Goal: Task Accomplishment & Management: Use online tool/utility

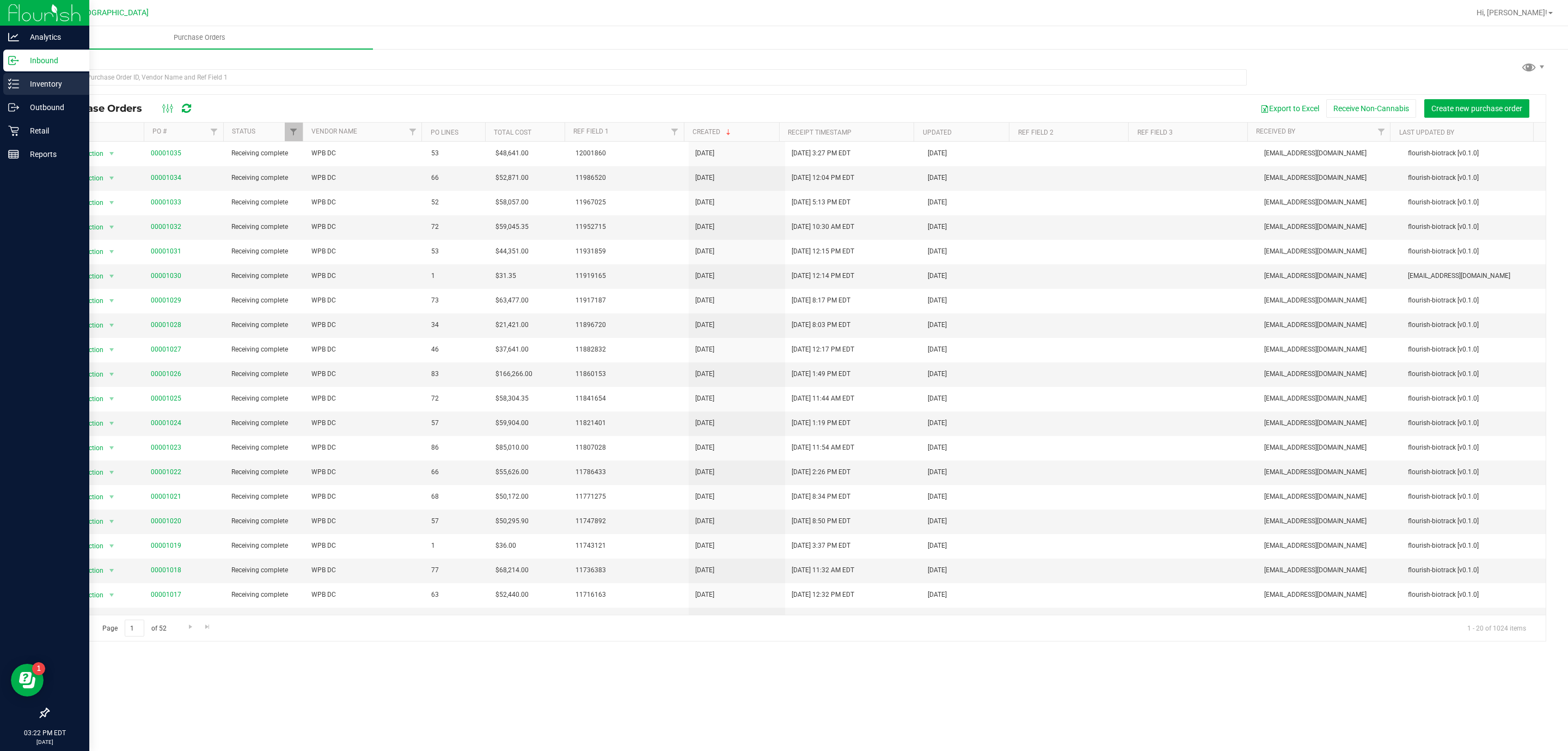
click at [25, 87] on p "Inventory" at bounding box center [52, 84] width 65 height 13
click at [19, 83] on p "Inventory" at bounding box center [52, 84] width 65 height 13
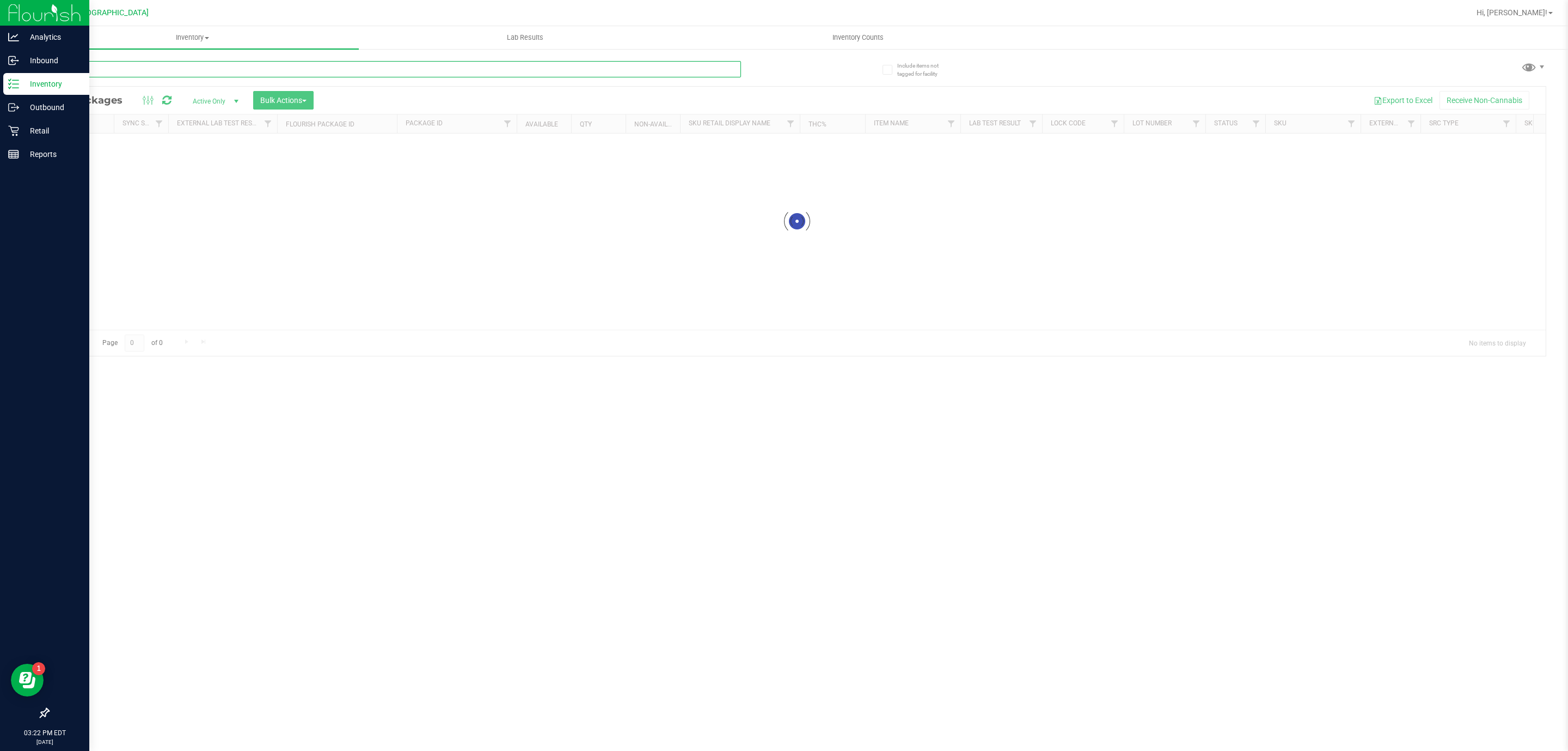
click at [117, 71] on input "text" at bounding box center [395, 69] width 693 height 16
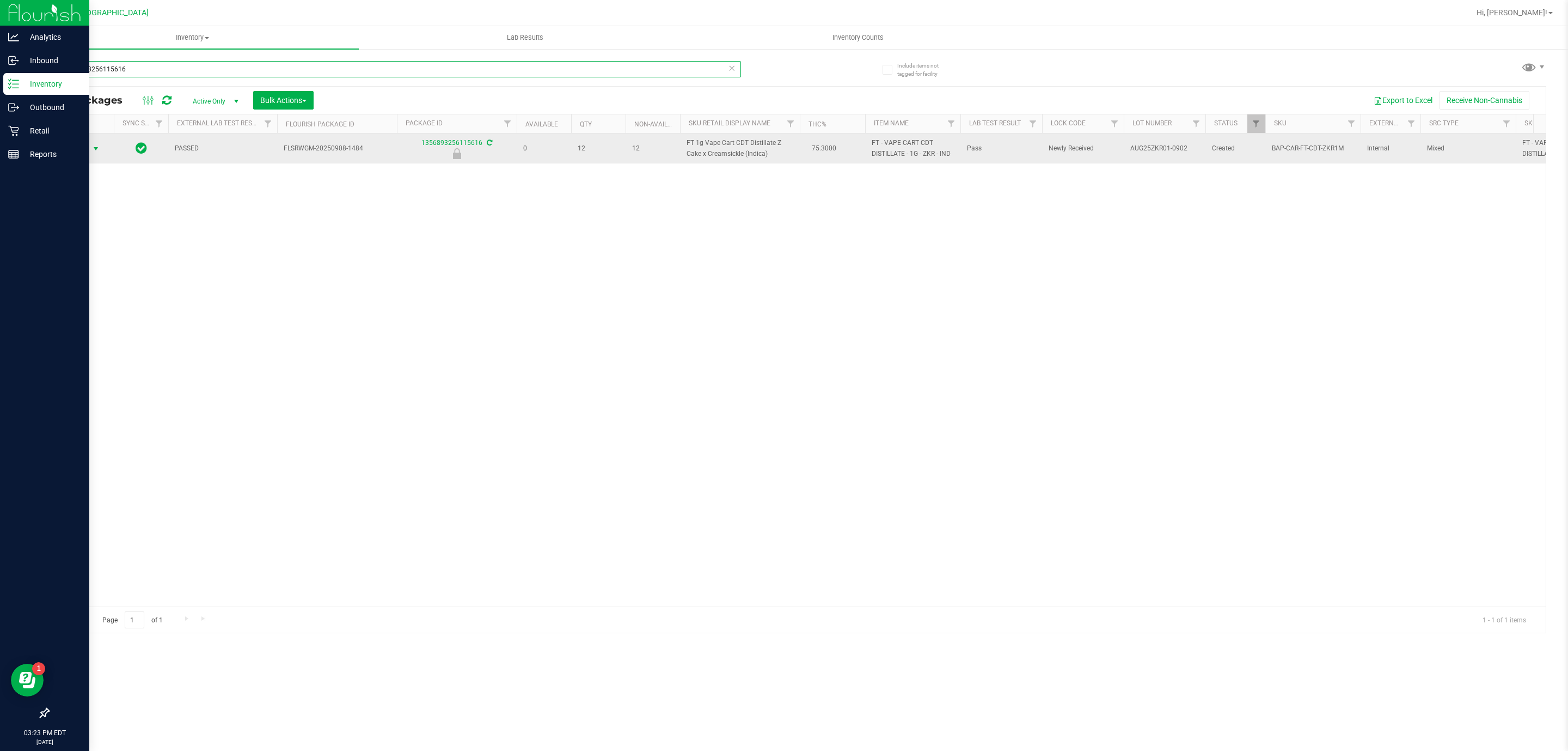
type input "1356893256115616"
click at [100, 146] on span "select" at bounding box center [96, 148] width 9 height 9
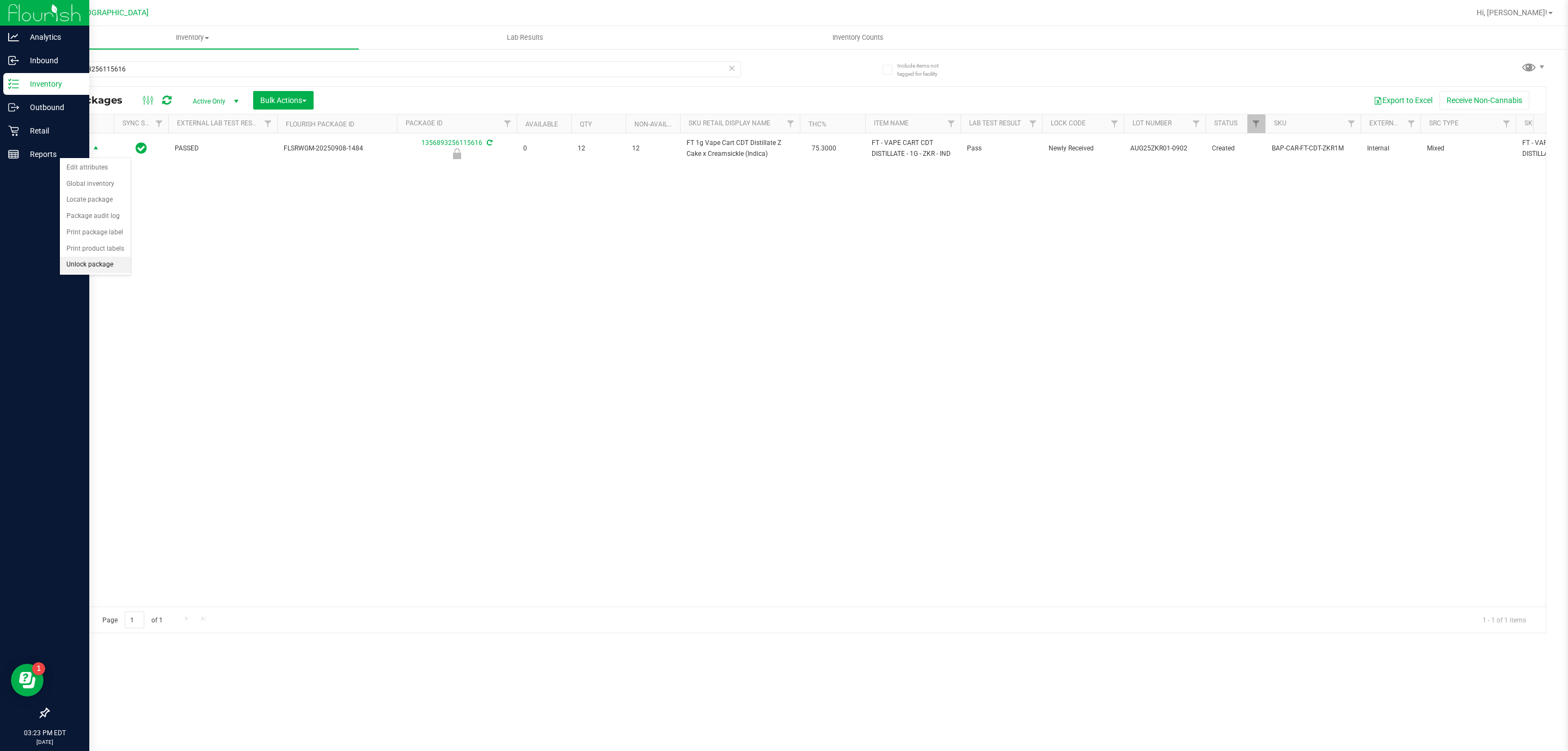
click at [100, 263] on li "Unlock package" at bounding box center [95, 264] width 71 height 16
